Goal: Transaction & Acquisition: Purchase product/service

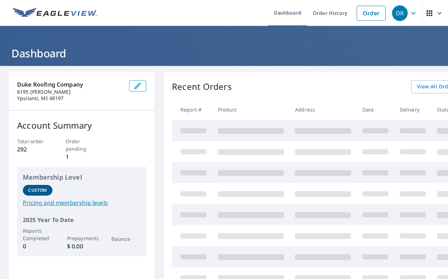
click at [258, 78] on div "Recent Orders View All Orders Start New Order Report # Product Address Date Del…" at bounding box center [345, 206] width 365 height 268
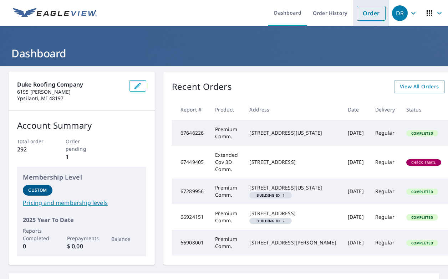
click at [367, 13] on link "Order" at bounding box center [371, 13] width 29 height 15
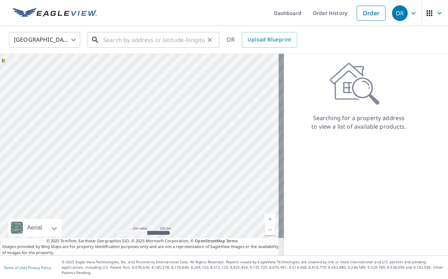
click at [127, 42] on input "text" at bounding box center [154, 40] width 102 height 20
click at [122, 44] on input "text" at bounding box center [154, 40] width 102 height 20
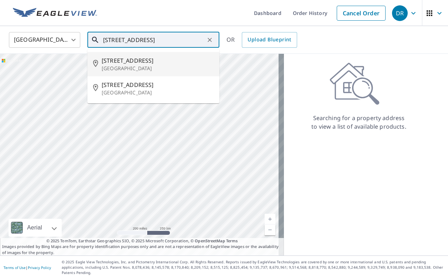
click at [132, 59] on span "[STREET_ADDRESS]" at bounding box center [158, 60] width 112 height 9
type input "625 Hilton Blvd Ann Arbor, MI 48108"
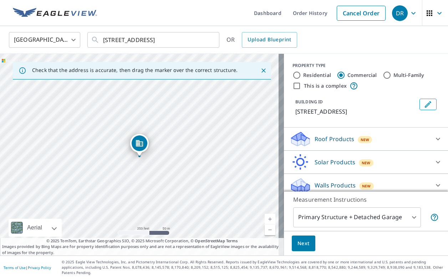
click at [301, 247] on span "Next" at bounding box center [304, 243] width 12 height 9
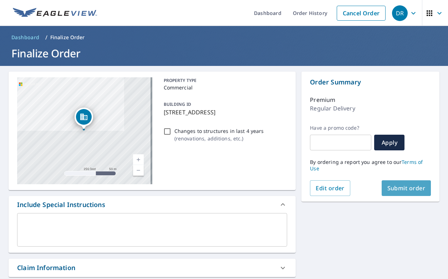
click at [397, 190] on span "Submit order" at bounding box center [406, 188] width 38 height 8
